Goal: Find specific page/section: Find specific page/section

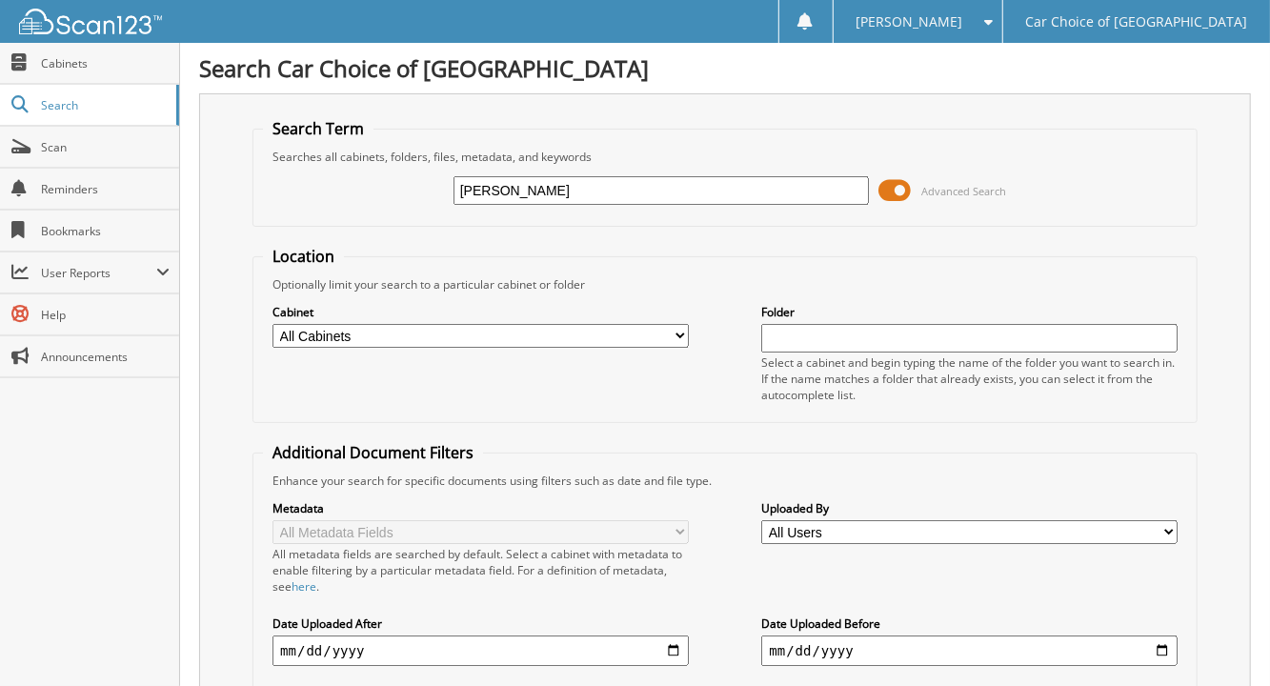
type input "[PERSON_NAME]"
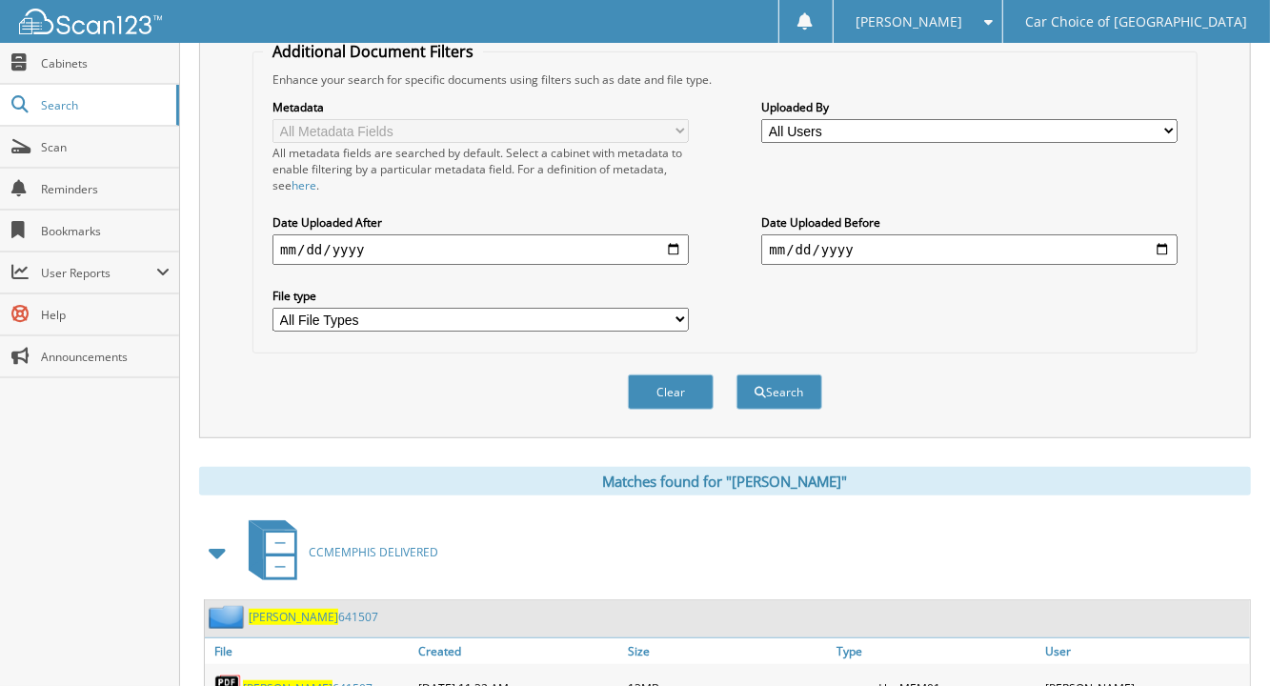
scroll to position [665, 0]
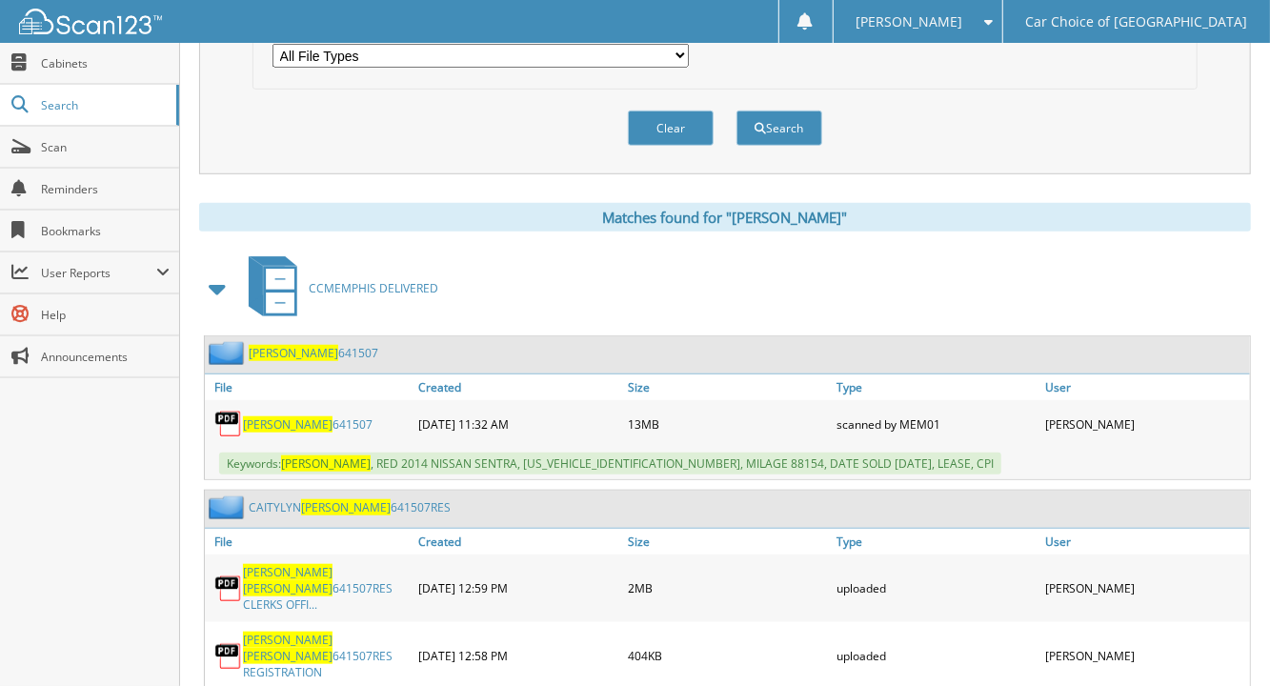
click at [387, 632] on link "CAITLYN COLEMAN 641507RES REGISTRATION" at bounding box center [326, 656] width 166 height 49
